Goal: Find specific page/section: Find specific page/section

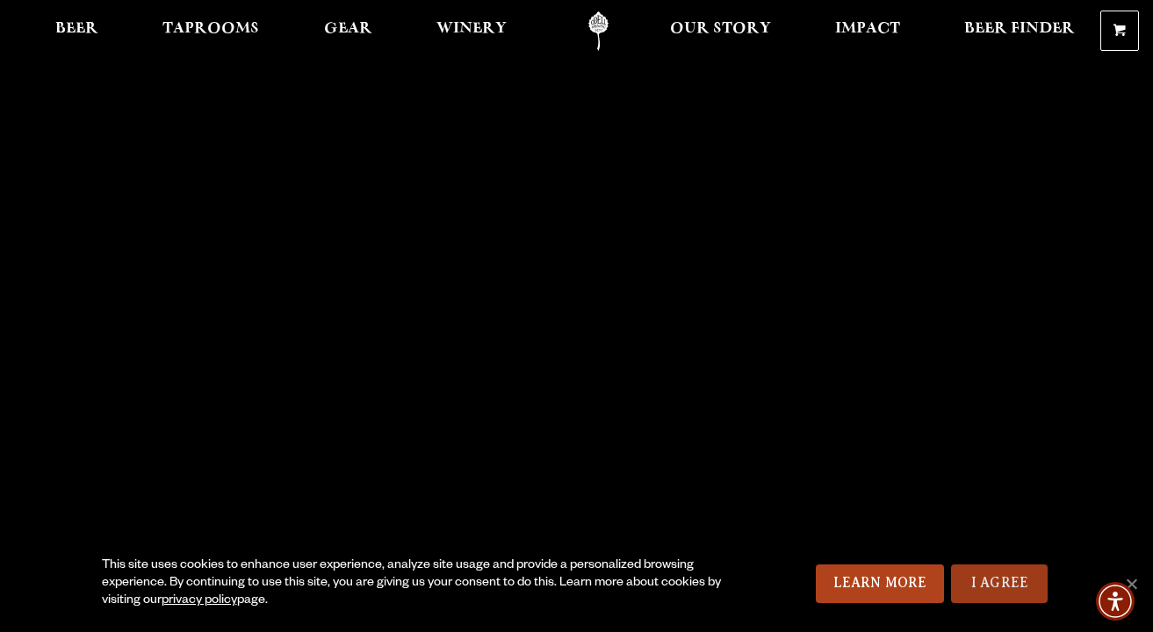
click at [994, 592] on link "I Agree" at bounding box center [999, 584] width 97 height 39
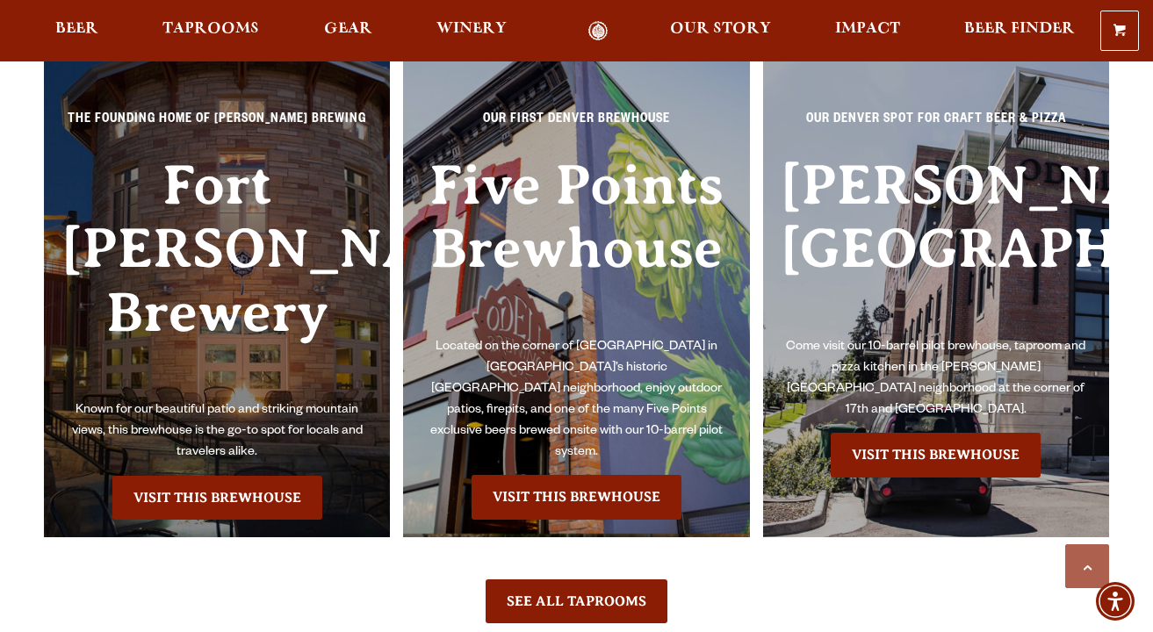
scroll to position [3805, 0]
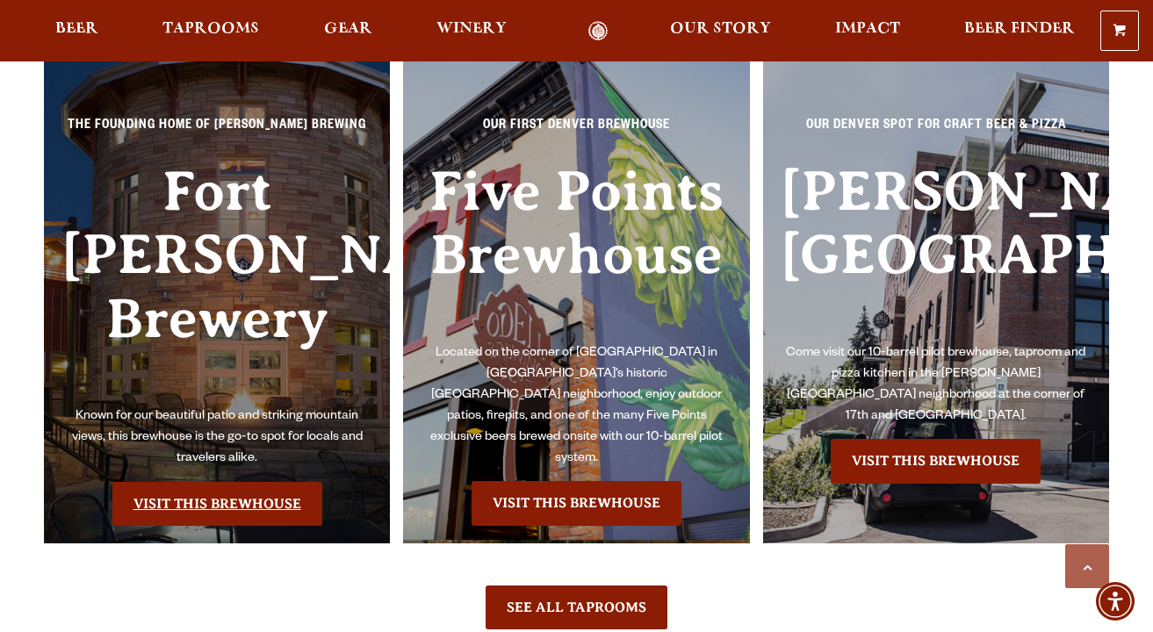
click at [229, 498] on link "Visit this Brewhouse" at bounding box center [217, 504] width 210 height 44
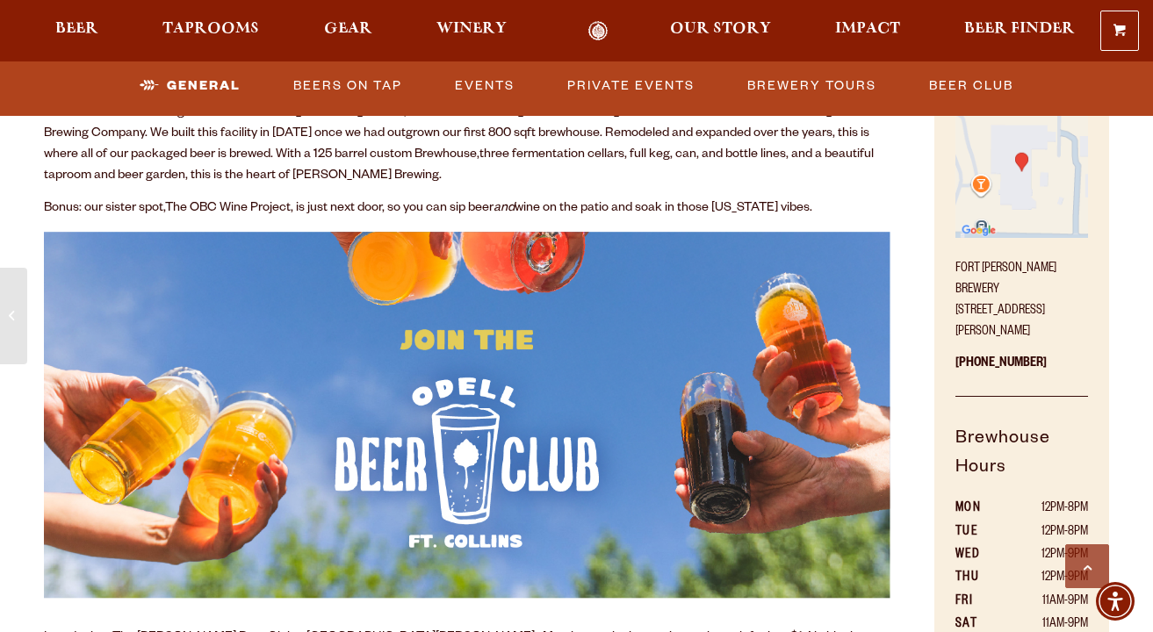
scroll to position [739, 0]
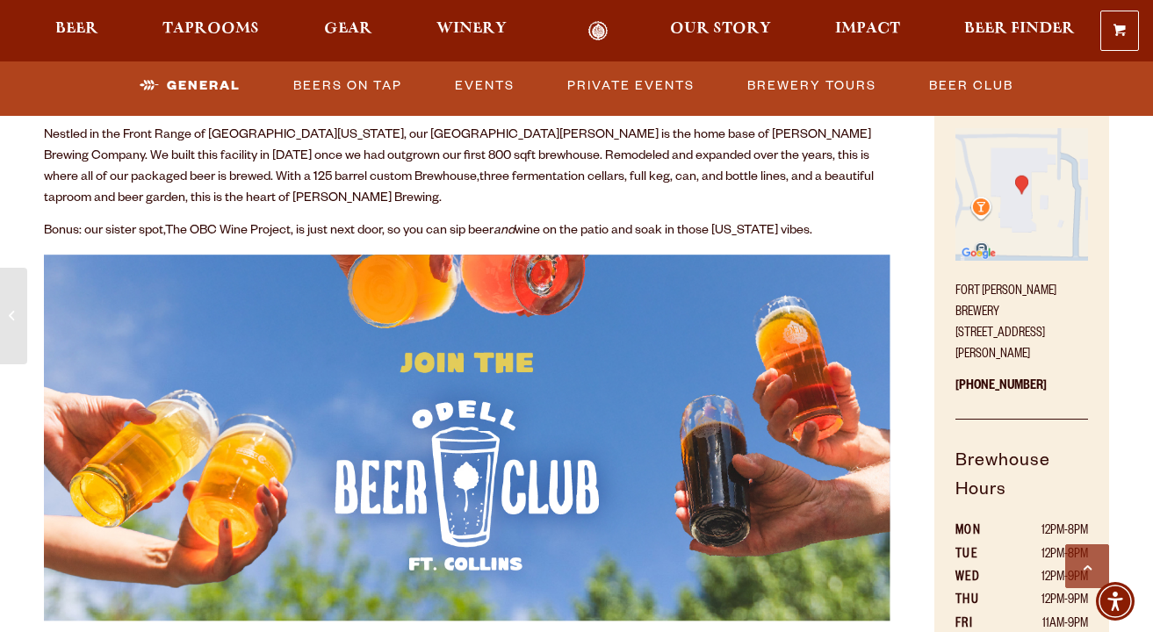
drag, startPoint x: 1075, startPoint y: 328, endPoint x: 952, endPoint y: 287, distance: 129.4
click at [952, 287] on div "Come Visit! [GEOGRAPHIC_DATA][PERSON_NAME] [STREET_ADDRESS][PERSON_NAME] [PHONE…" at bounding box center [1021, 394] width 175 height 632
copy p "[GEOGRAPHIC_DATA][PERSON_NAME] [STREET_ADDRESS][PERSON_NAME]"
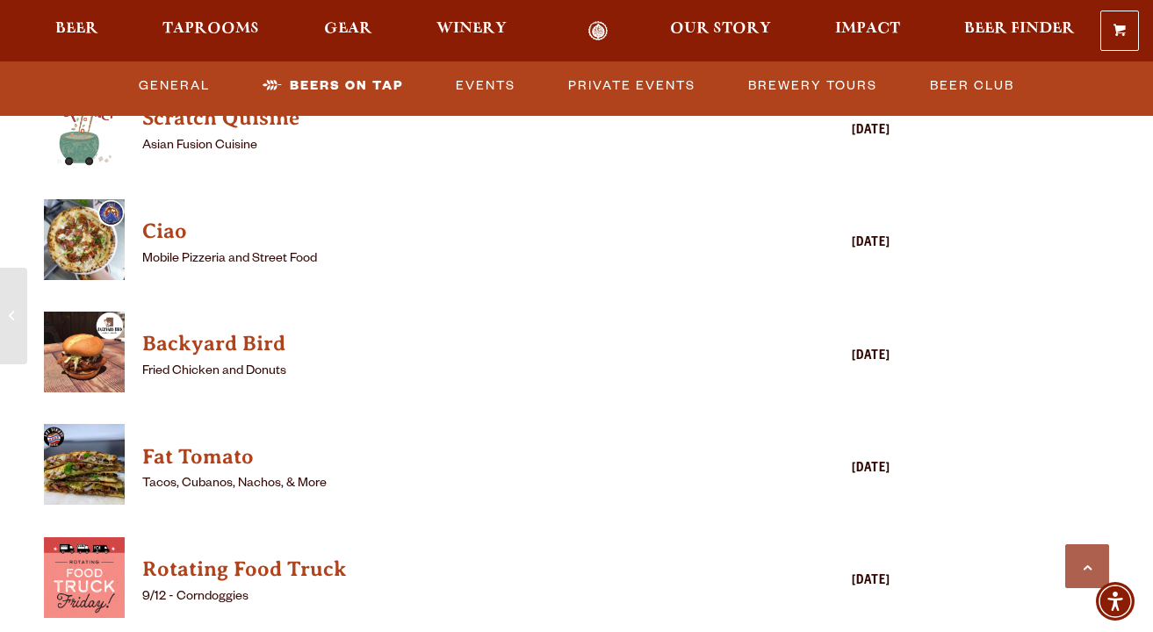
scroll to position [4357, 0]
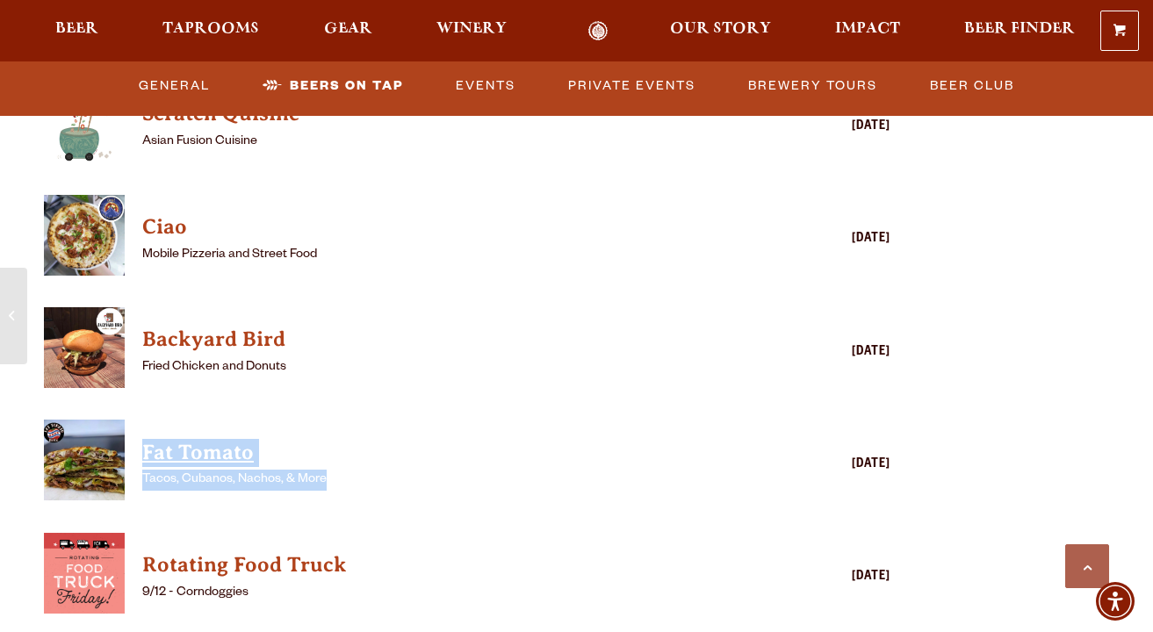
drag, startPoint x: 336, startPoint y: 442, endPoint x: 142, endPoint y: 422, distance: 195.1
click at [142, 436] on div "Fat Tomato Tacos, Cubanos, Nachos, & More" at bounding box center [441, 466] width 599 height 61
copy div "Fat Tomato Tacos, Cubanos, Nachos, & More"
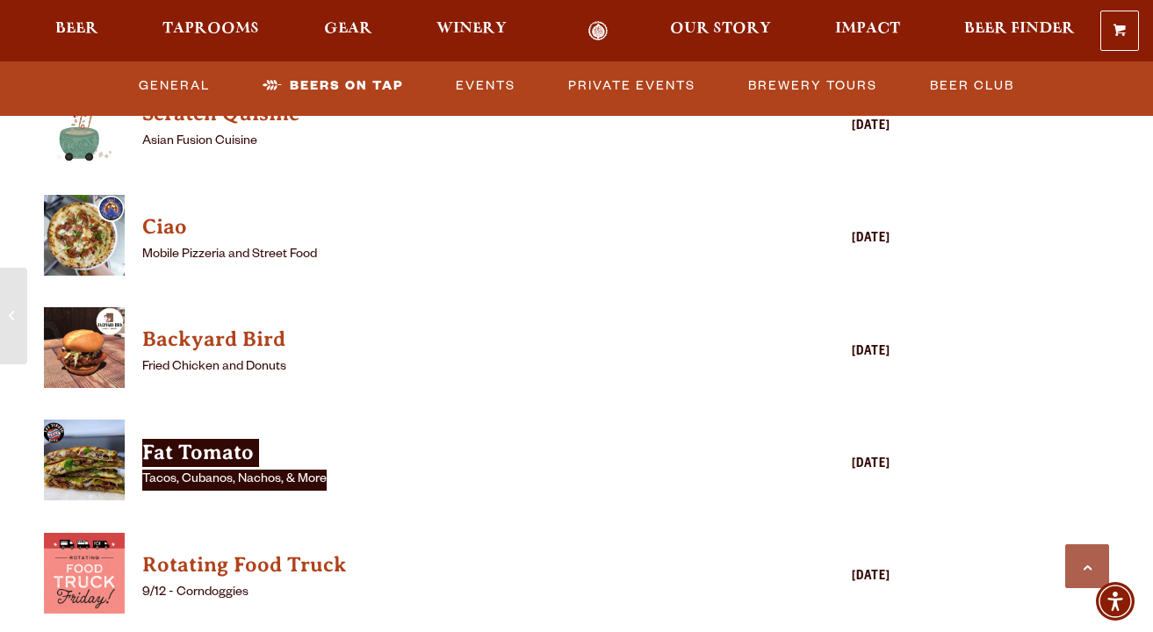
drag, startPoint x: 1150, startPoint y: 367, endPoint x: 228, endPoint y: 370, distance: 922.0
click at [228, 370] on div "Hungry? Daily Food Trucks: La Piadina Italian Flatbreads [DATE] Scratch Quisine…" at bounding box center [467, 432] width 847 height 1057
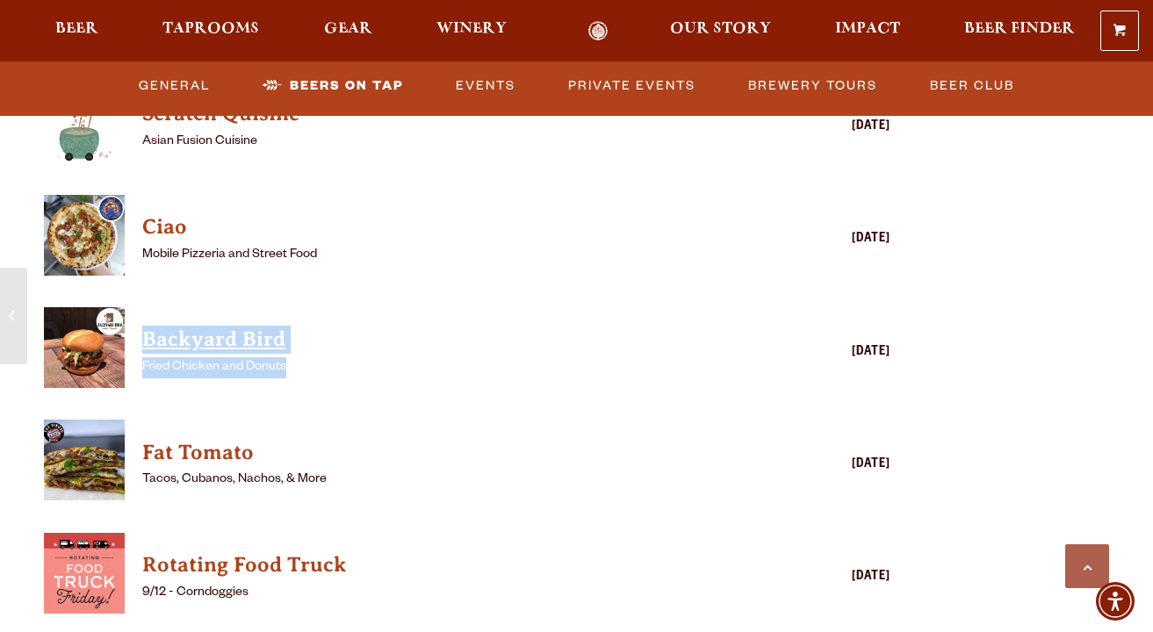
drag, startPoint x: 292, startPoint y: 329, endPoint x: 147, endPoint y: 303, distance: 148.1
click at [146, 322] on div "Backyard Bird Fried Chicken and Donuts" at bounding box center [441, 352] width 599 height 61
copy div "Backyard Bird Fried Chicken and Donuts"
drag, startPoint x: 1140, startPoint y: 247, endPoint x: 185, endPoint y: 322, distance: 957.5
click at [185, 322] on link "Backyard Bird" at bounding box center [441, 339] width 599 height 35
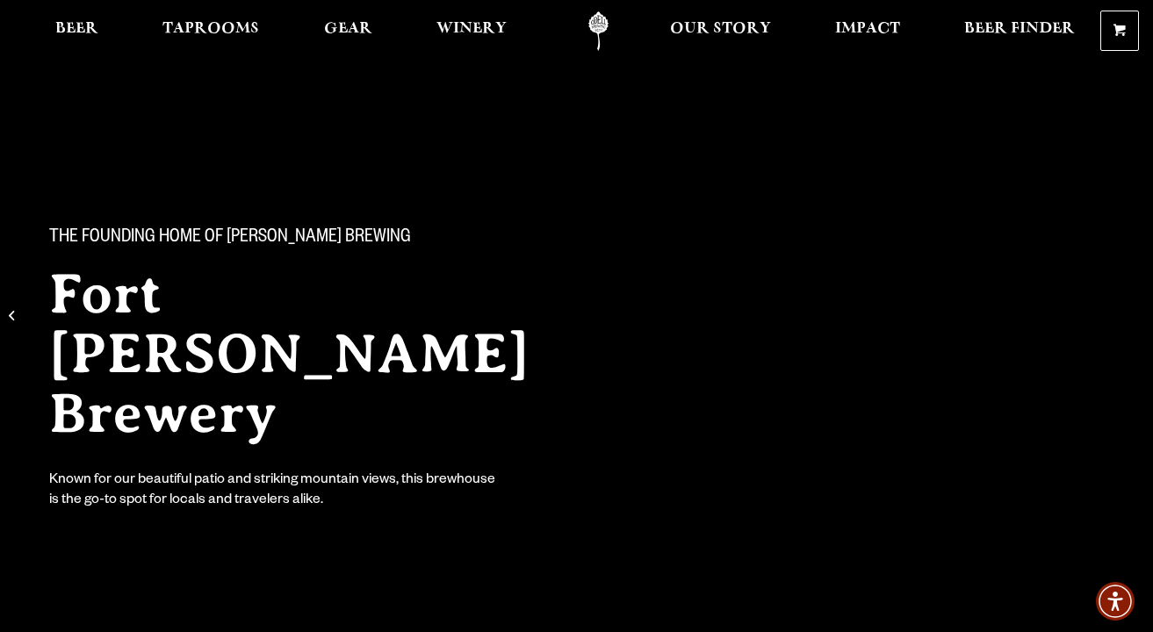
scroll to position [0, 0]
